Goal: Information Seeking & Learning: Learn about a topic

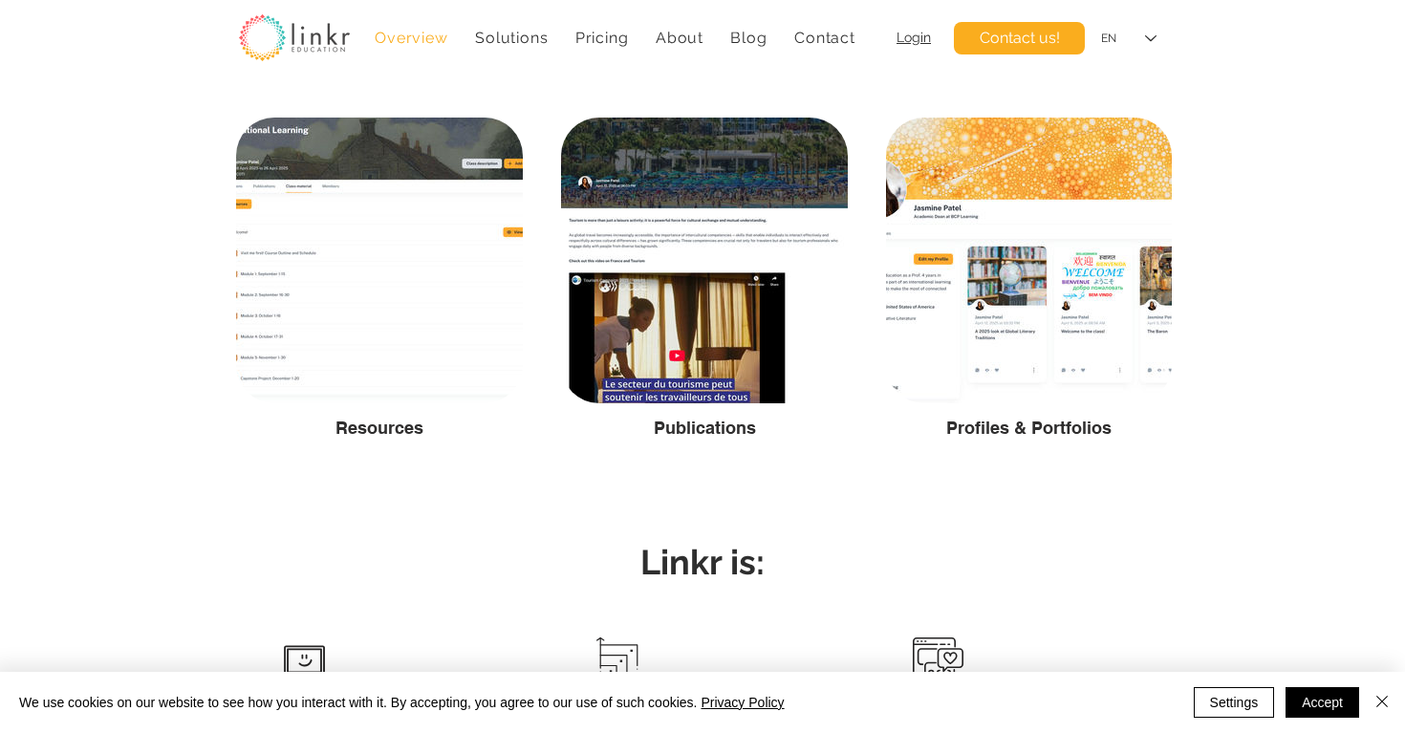
scroll to position [4459, 0]
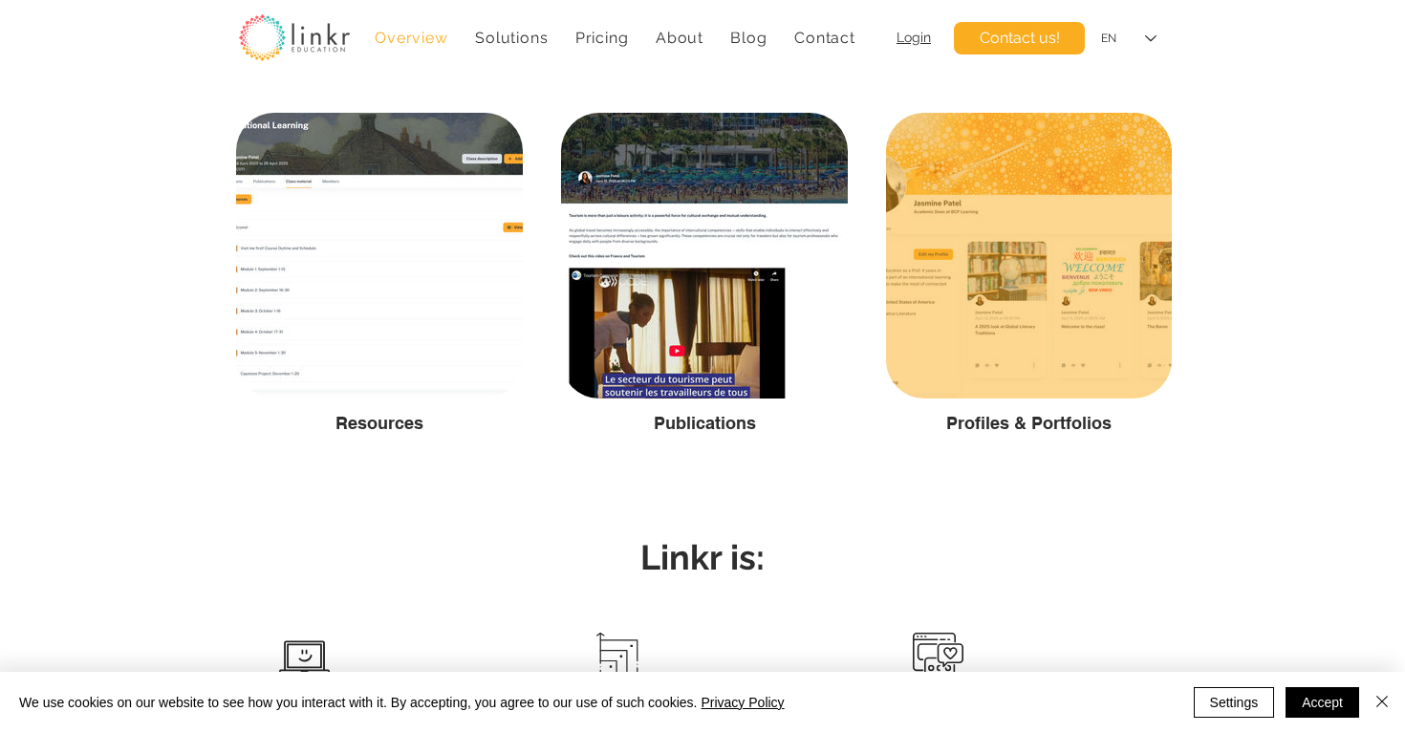
click at [1055, 332] on div at bounding box center [1029, 256] width 286 height 286
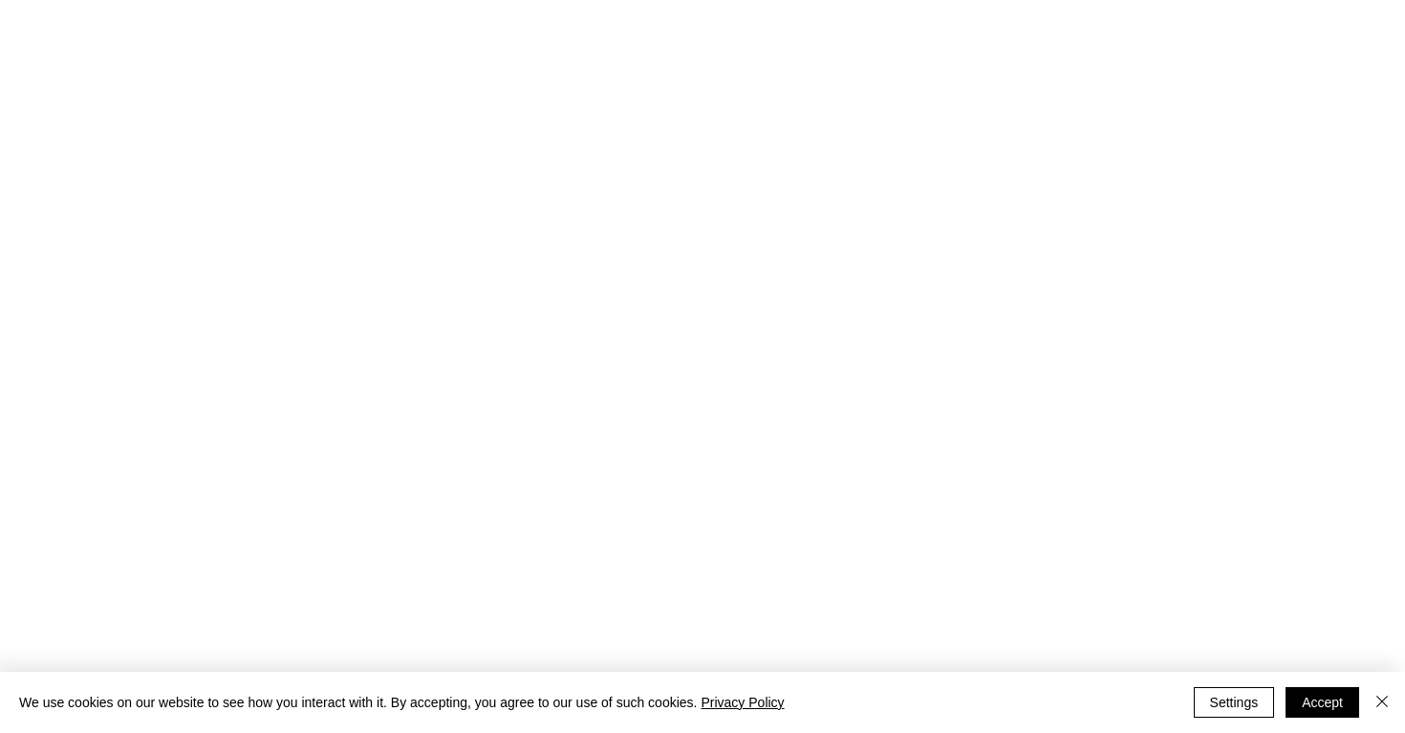
scroll to position [0, 0]
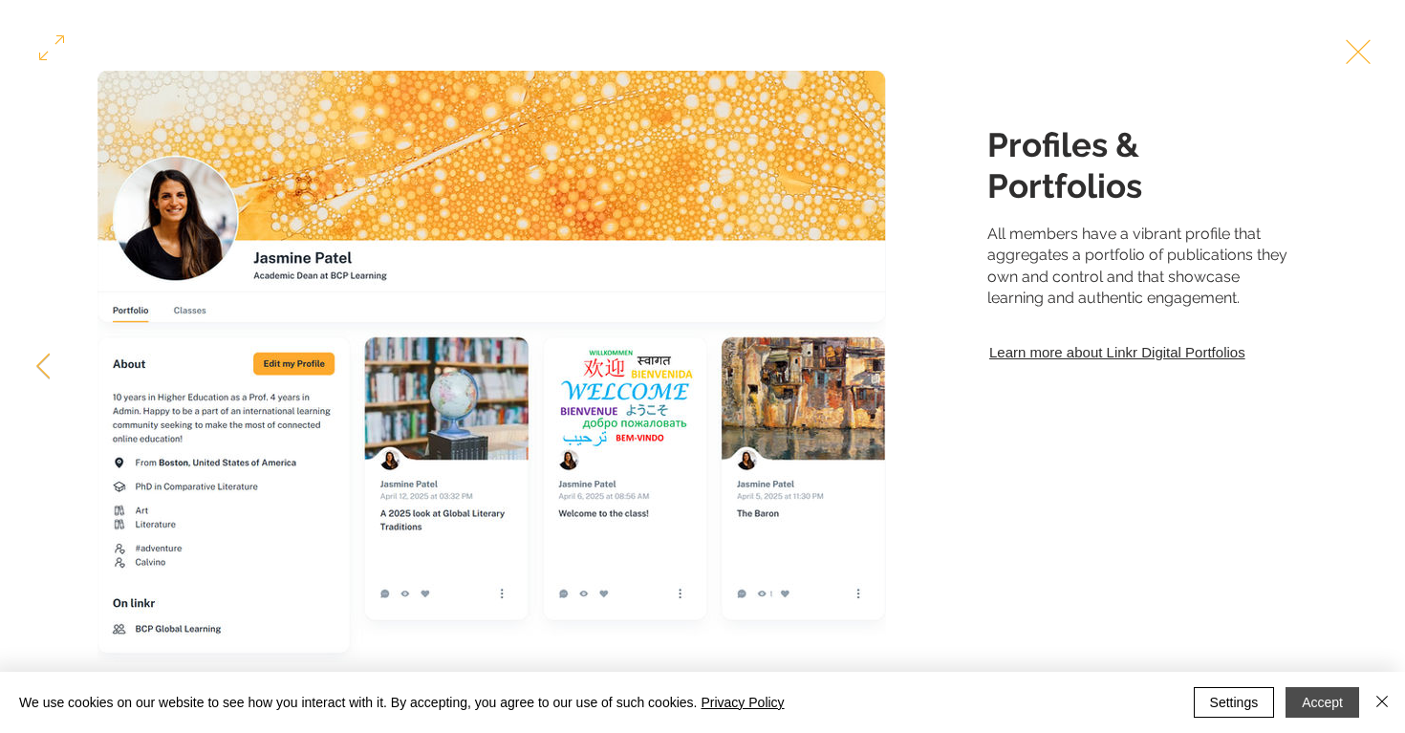
click at [1317, 699] on button "Accept" at bounding box center [1323, 702] width 74 height 31
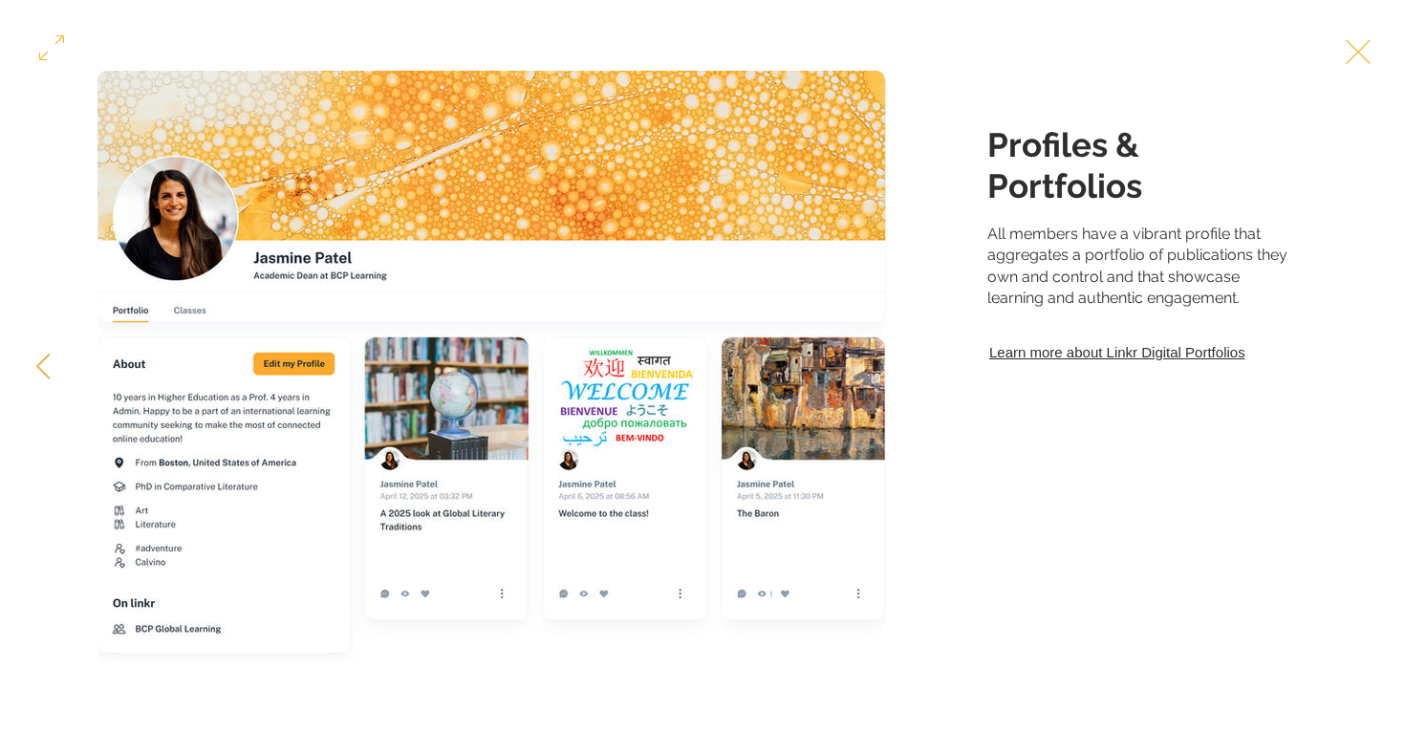
click at [1155, 365] on link "Learn more about Linkr Digital Portfolios" at bounding box center [1138, 352] width 303 height 26
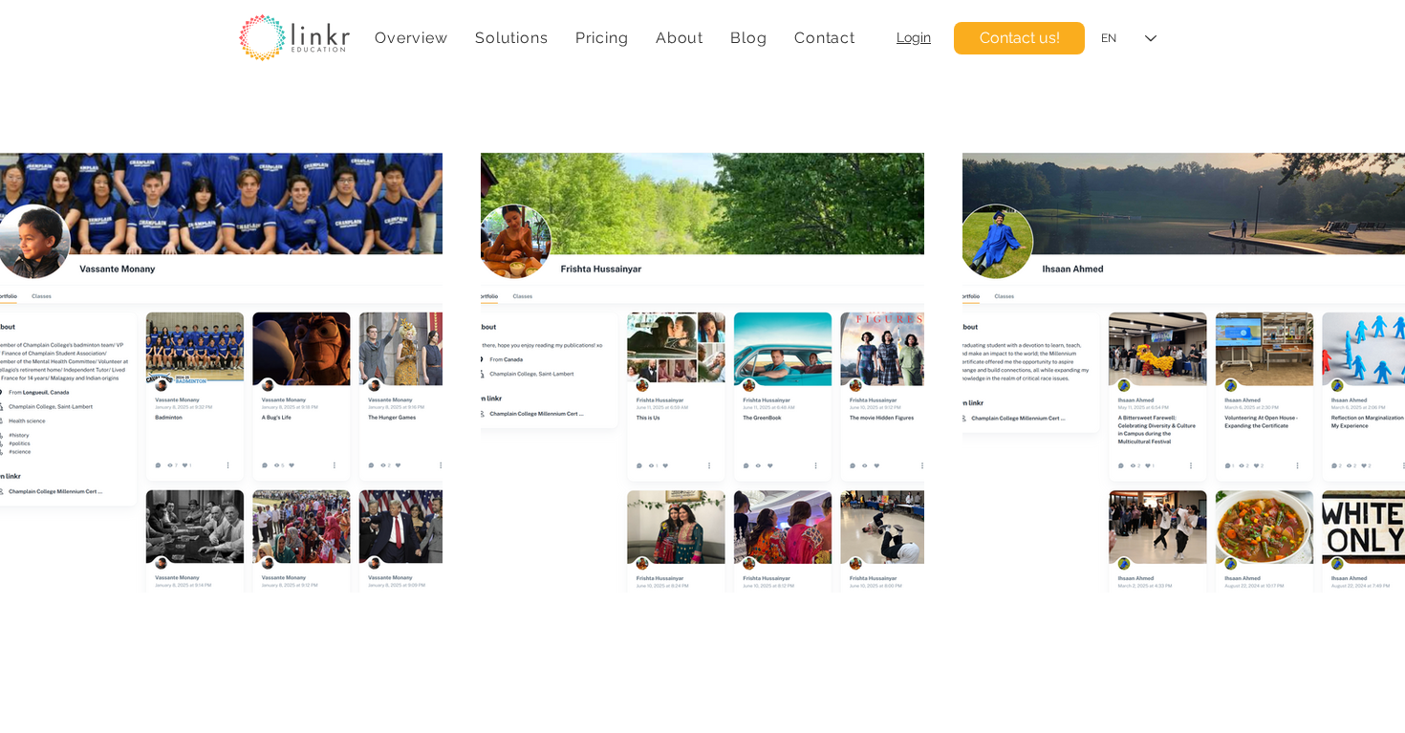
scroll to position [2037, 0]
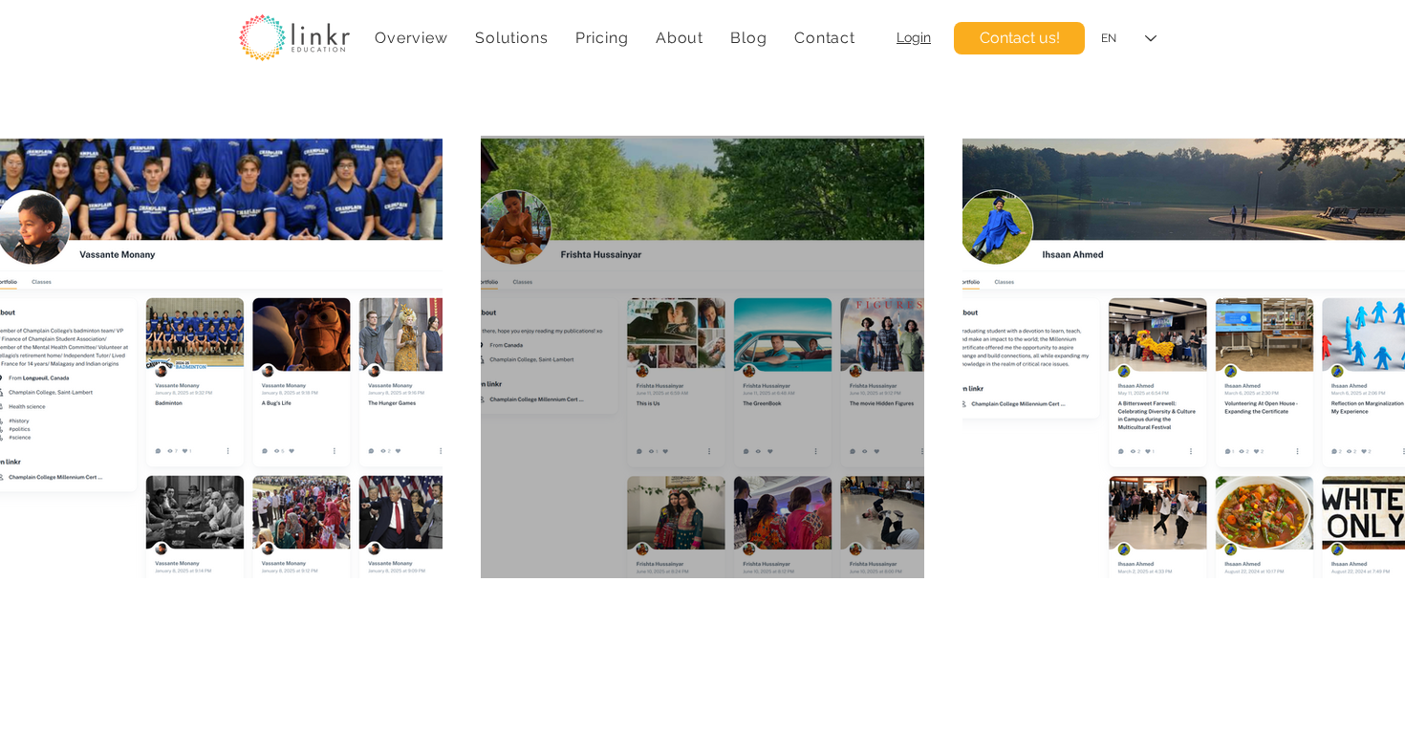
click at [694, 335] on div at bounding box center [702, 357] width 443 height 443
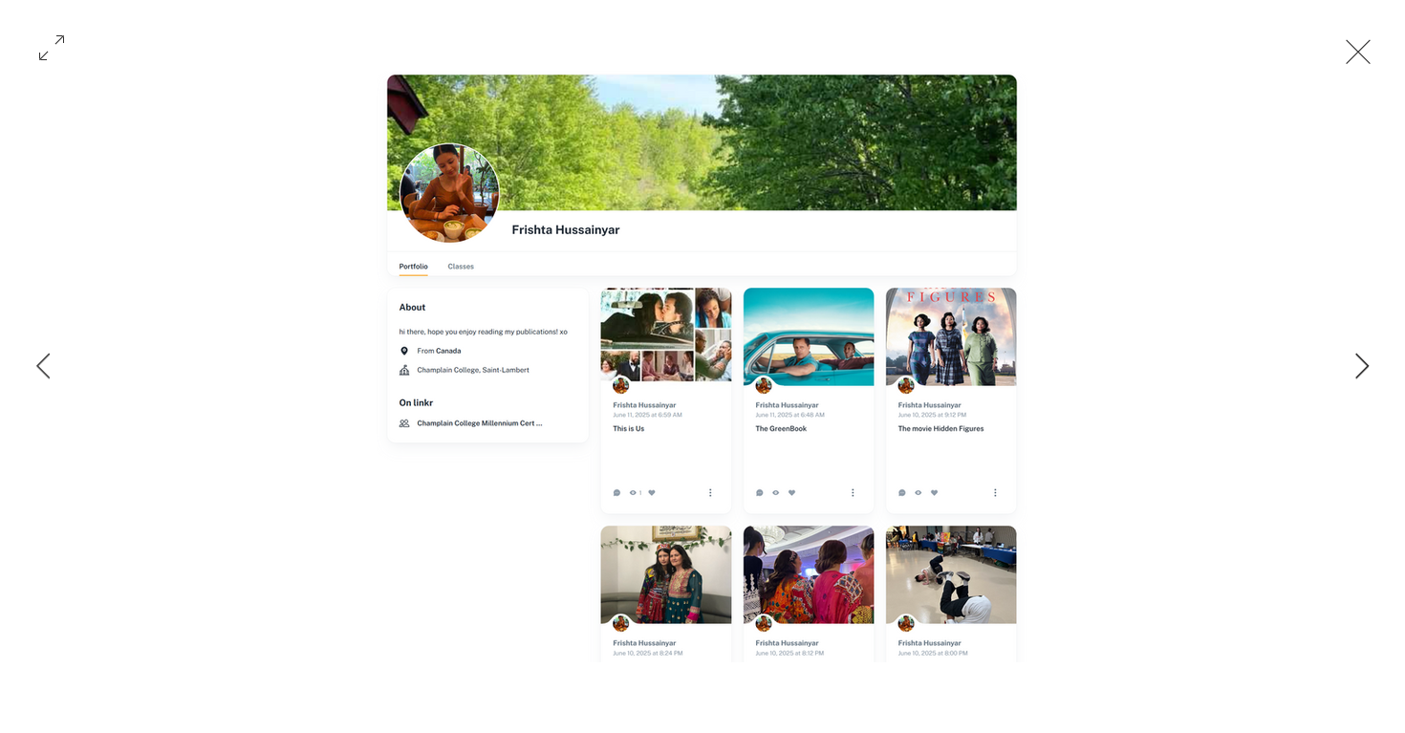
click at [1357, 368] on icon "Next Item" at bounding box center [1362, 366] width 14 height 26
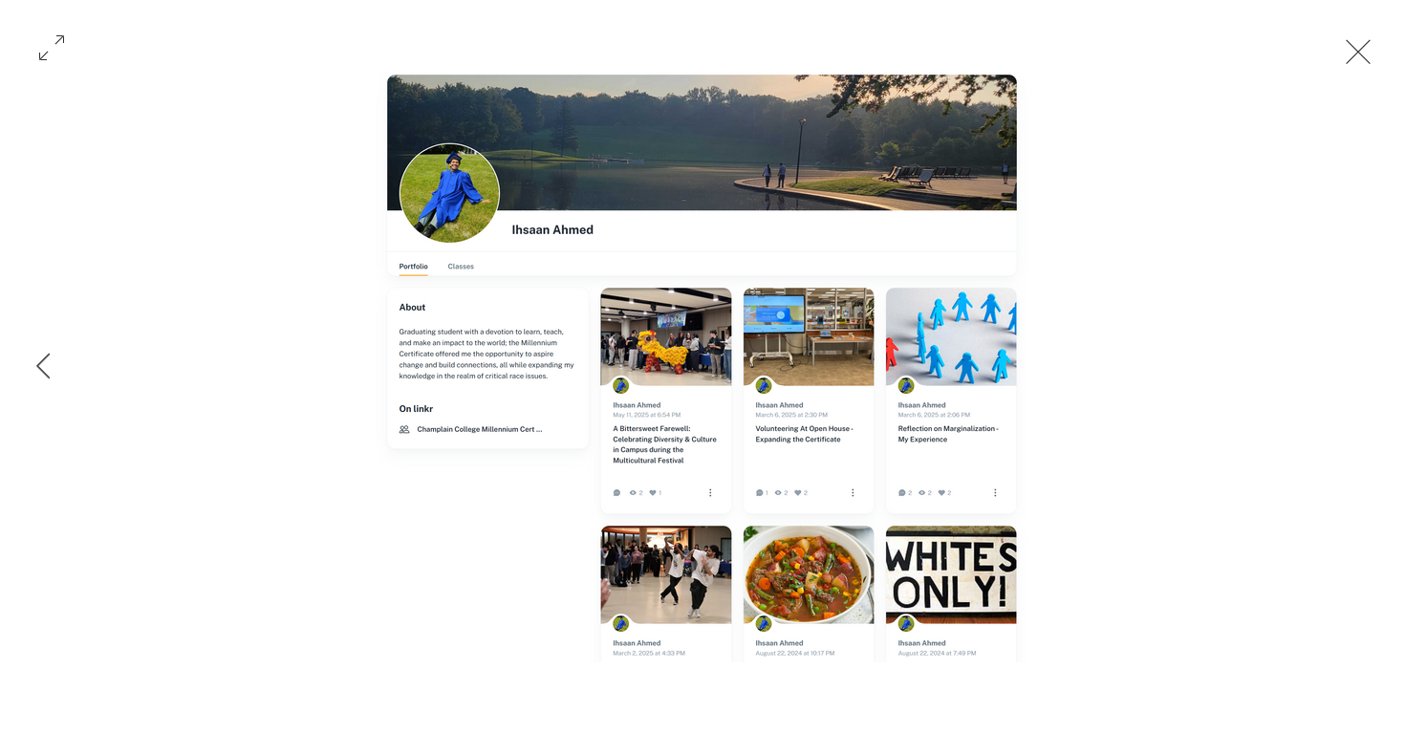
click at [1375, 50] on button "Exit expand mode" at bounding box center [1358, 50] width 36 height 42
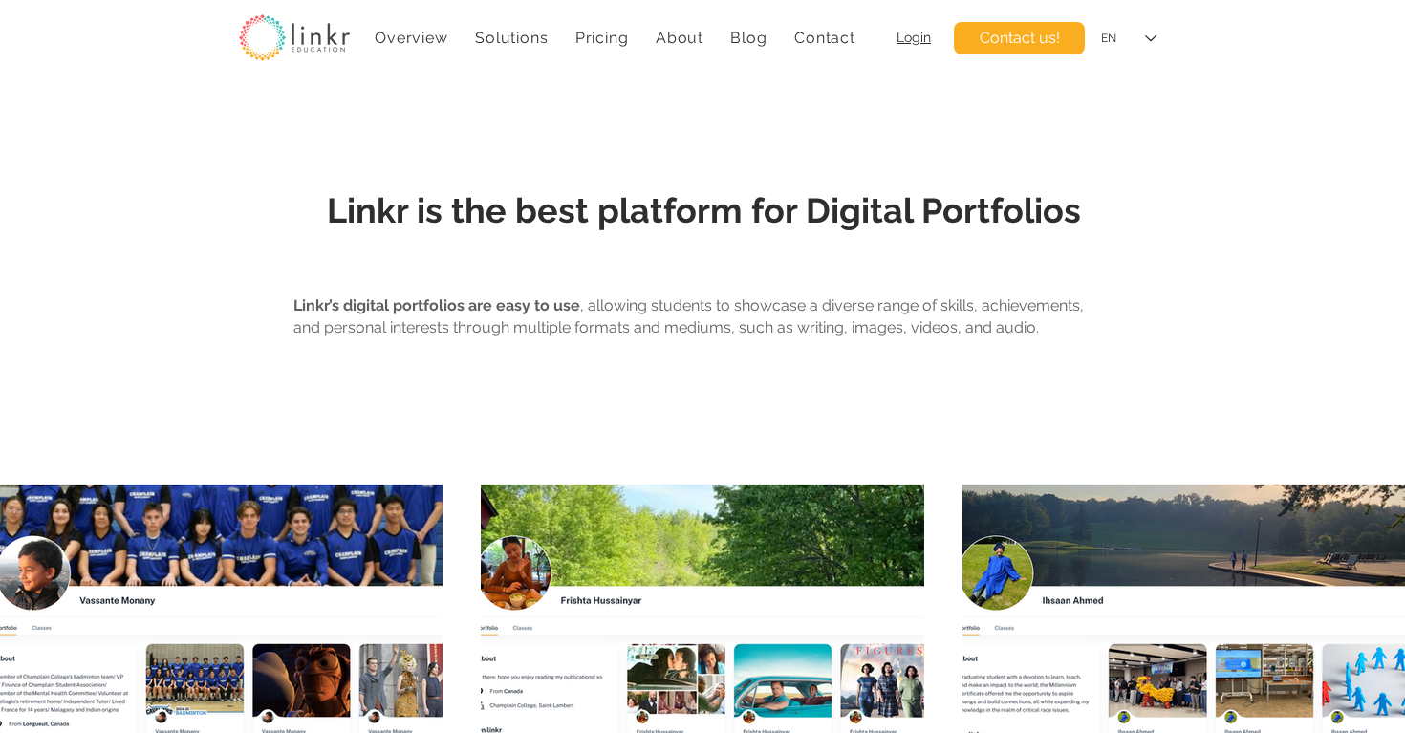
scroll to position [1610, 0]
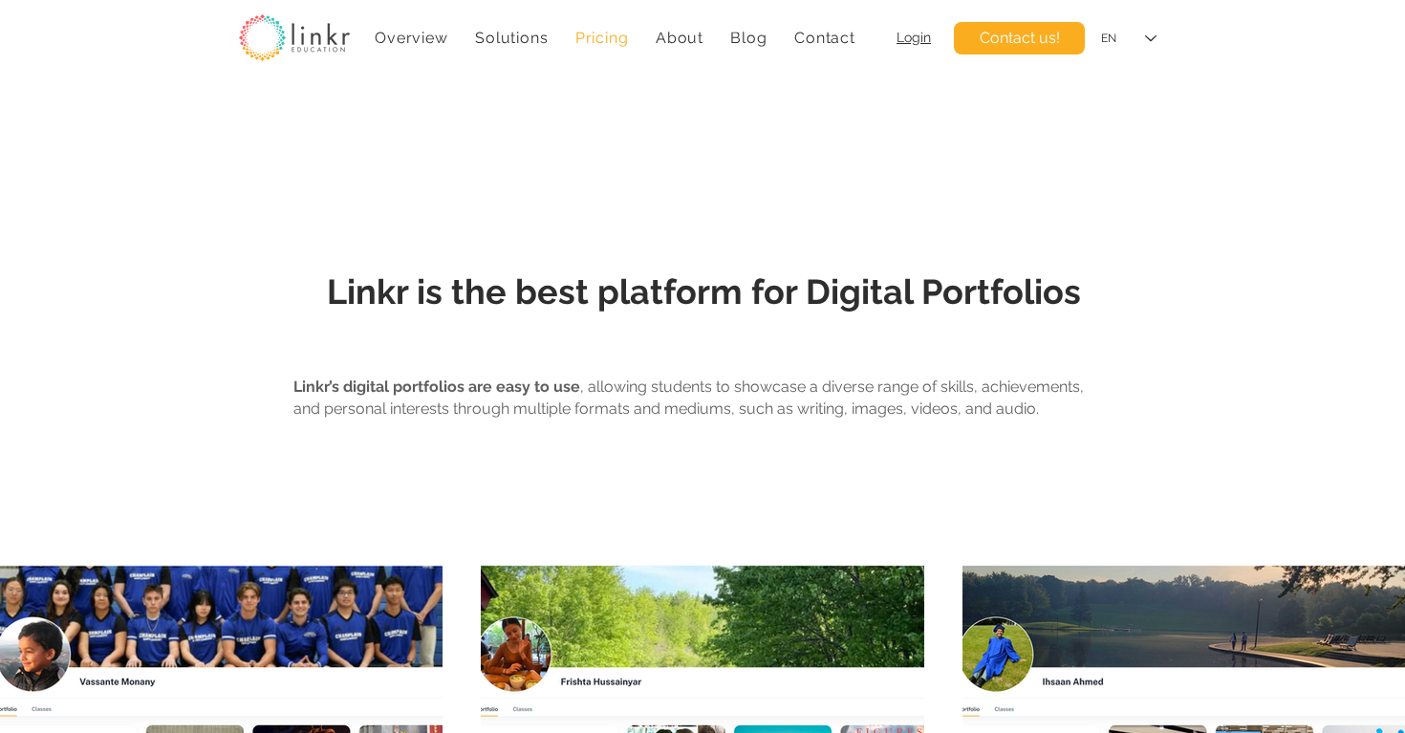
click at [590, 42] on span "Pricing" at bounding box center [602, 38] width 54 height 18
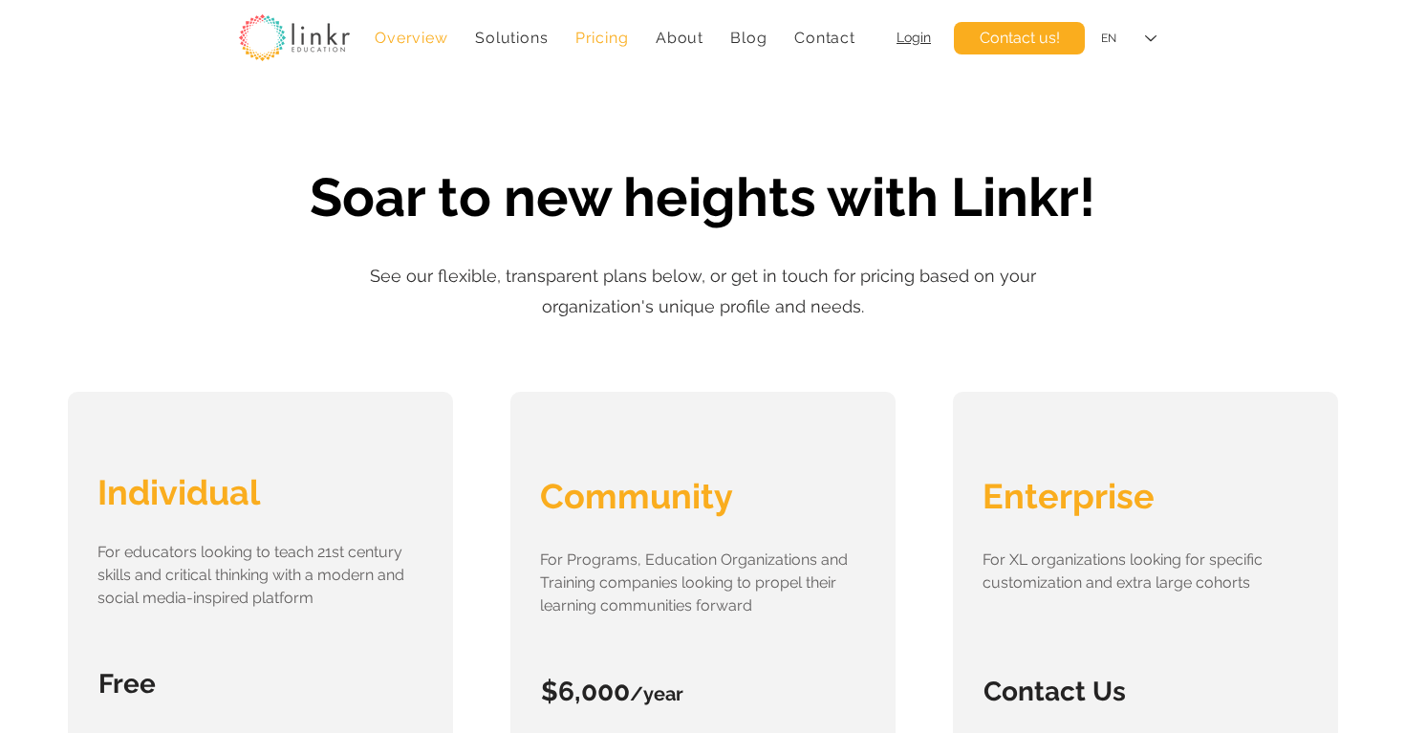
click at [431, 37] on span "Overview" at bounding box center [411, 38] width 73 height 18
